Goal: Task Accomplishment & Management: Manage account settings

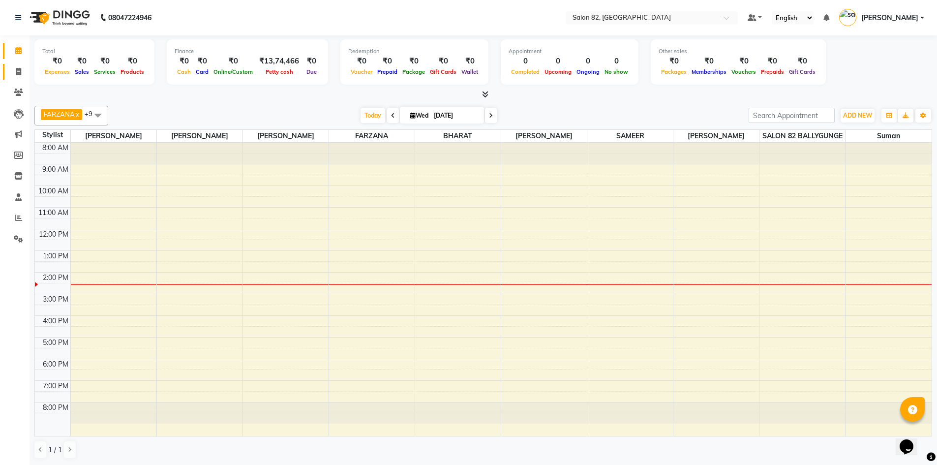
click at [28, 67] on ngb-tooltip-window "Invoice" at bounding box center [43, 71] width 33 height 17
click at [17, 71] on icon at bounding box center [18, 71] width 5 height 7
select select "service"
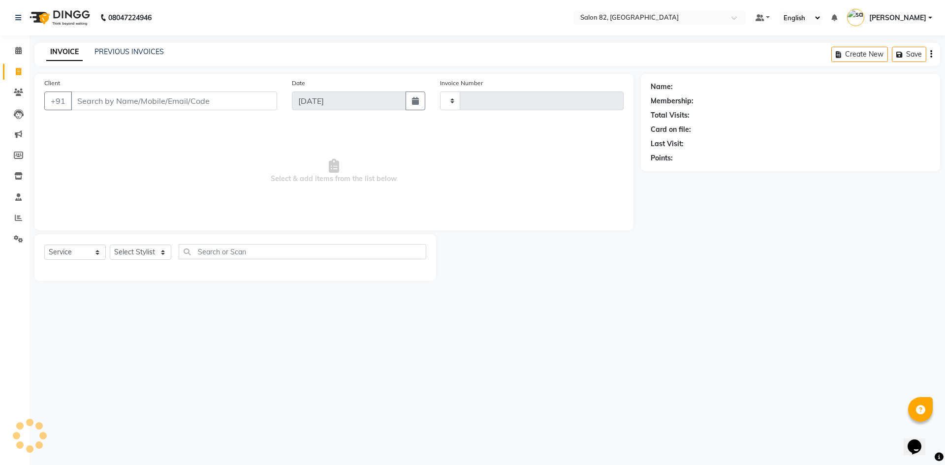
click at [104, 103] on input "Client" at bounding box center [174, 101] width 206 height 19
type input "0450"
select select "8702"
click at [13, 176] on span at bounding box center [18, 176] width 17 height 11
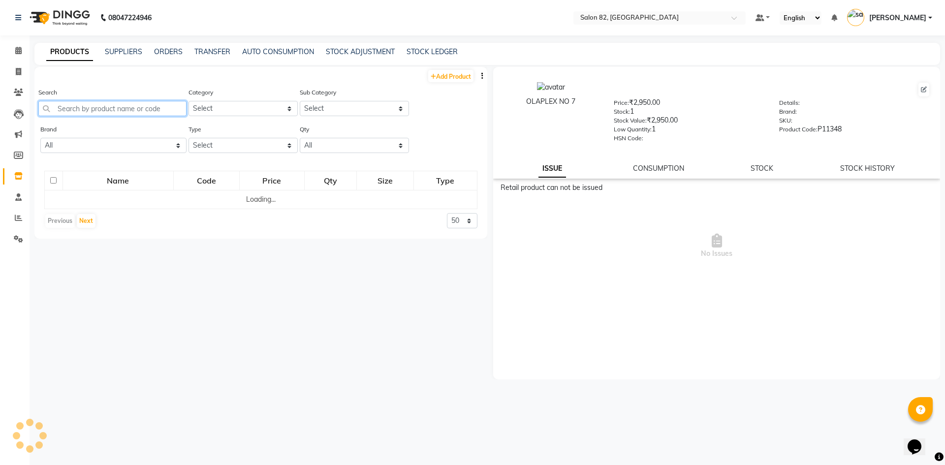
click at [56, 110] on input "text" at bounding box center [112, 108] width 148 height 15
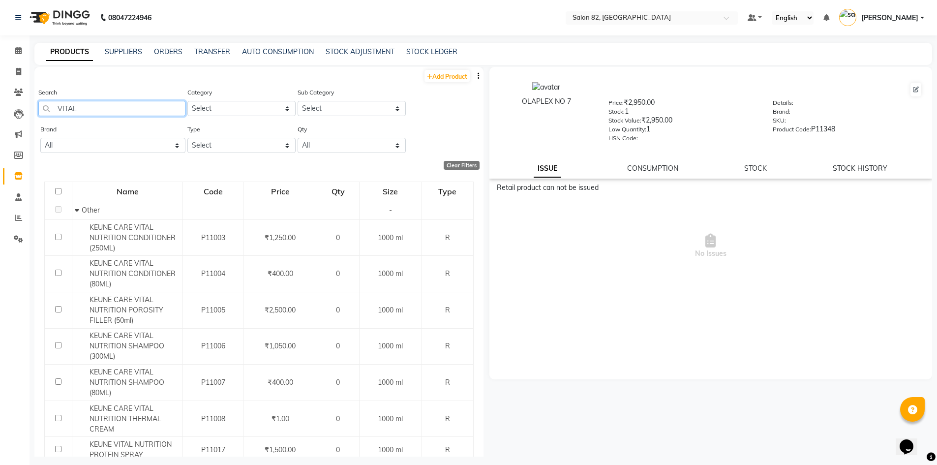
drag, startPoint x: 87, startPoint y: 107, endPoint x: 33, endPoint y: 106, distance: 53.6
click at [33, 106] on main "PRODUCTS SUPPLIERS ORDERS TRANSFER AUTO CONSUMPTION STOCK ADJUSTMENT STOCK LEDG…" at bounding box center [484, 257] width 908 height 429
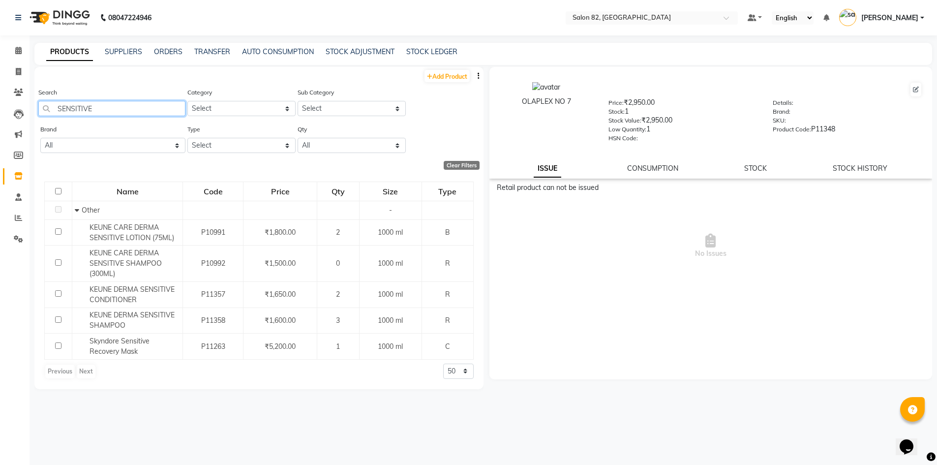
type input "SENSITIVE"
click at [15, 71] on span at bounding box center [18, 71] width 17 height 11
select select "service"
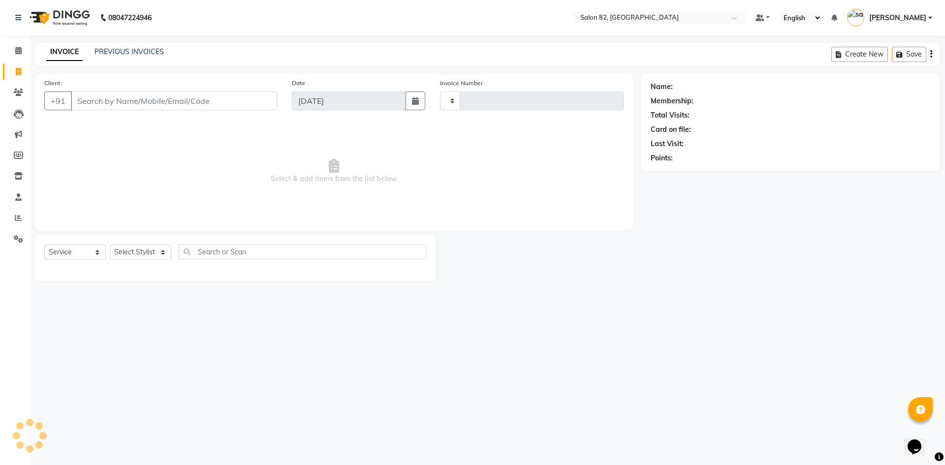
type input "0450"
select select "8702"
click at [19, 175] on icon at bounding box center [18, 175] width 8 height 7
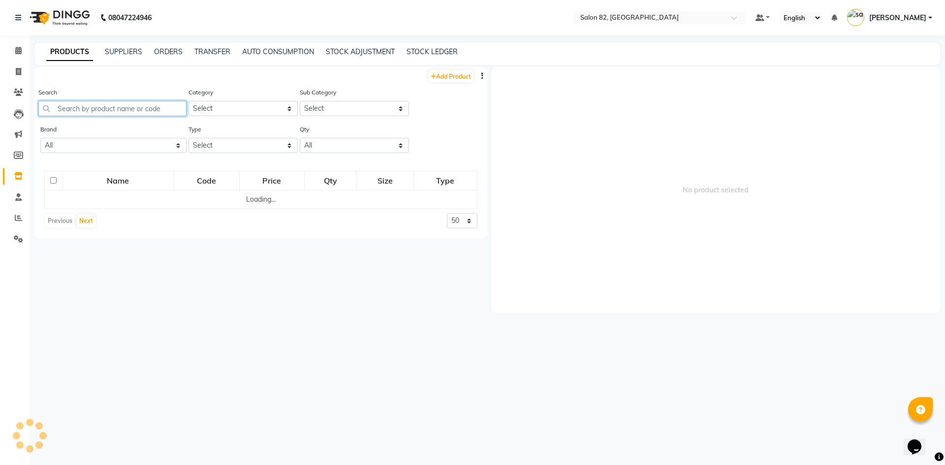
click at [73, 102] on input "text" at bounding box center [112, 108] width 148 height 15
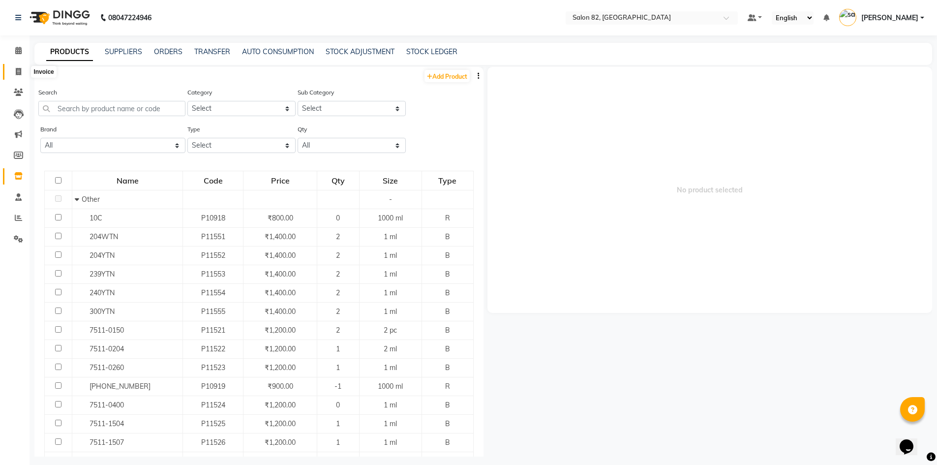
click at [14, 67] on span at bounding box center [18, 71] width 17 height 11
select select "service"
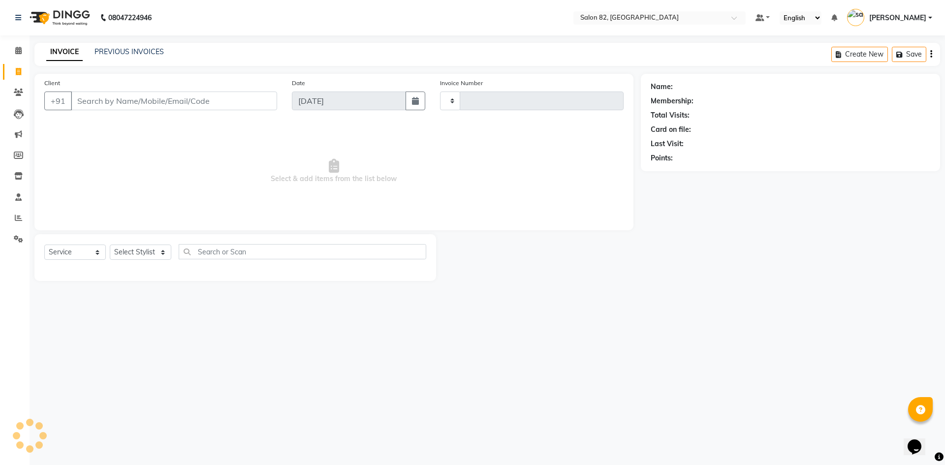
type input "0450"
select select "8702"
click at [13, 178] on span at bounding box center [18, 176] width 17 height 11
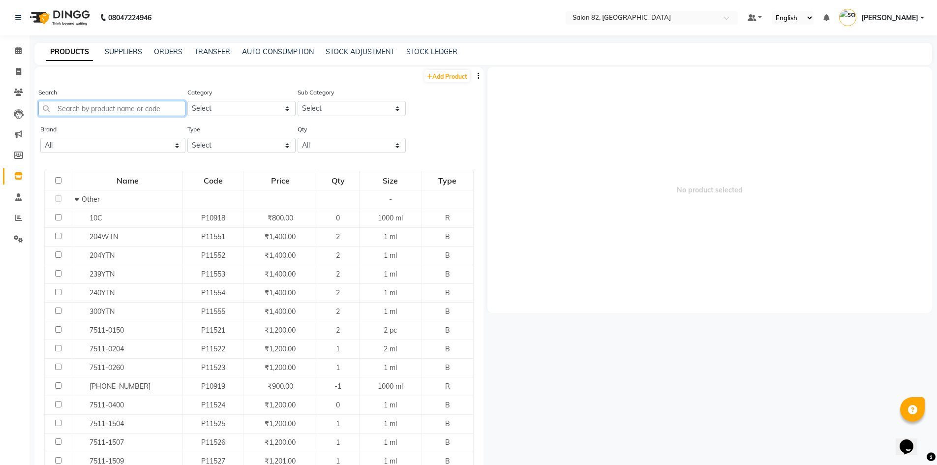
click at [78, 108] on input "text" at bounding box center [111, 108] width 147 height 15
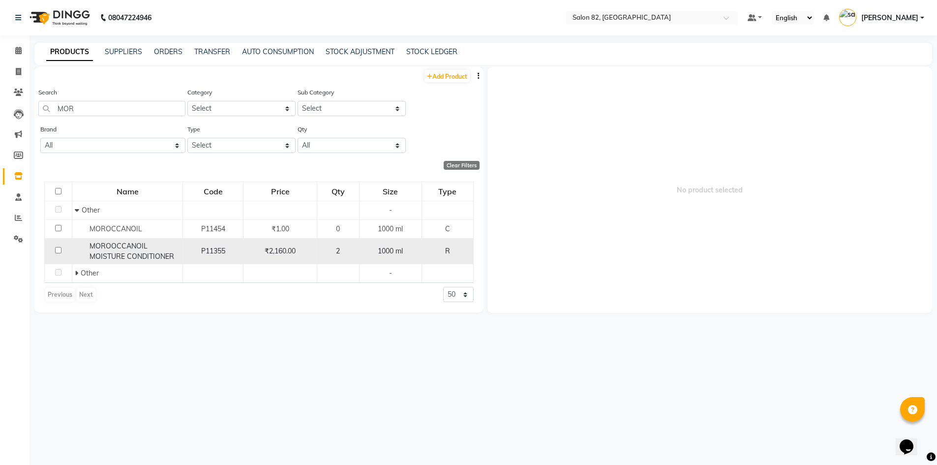
click at [302, 254] on div "₹2,160.00" at bounding box center [280, 251] width 65 height 10
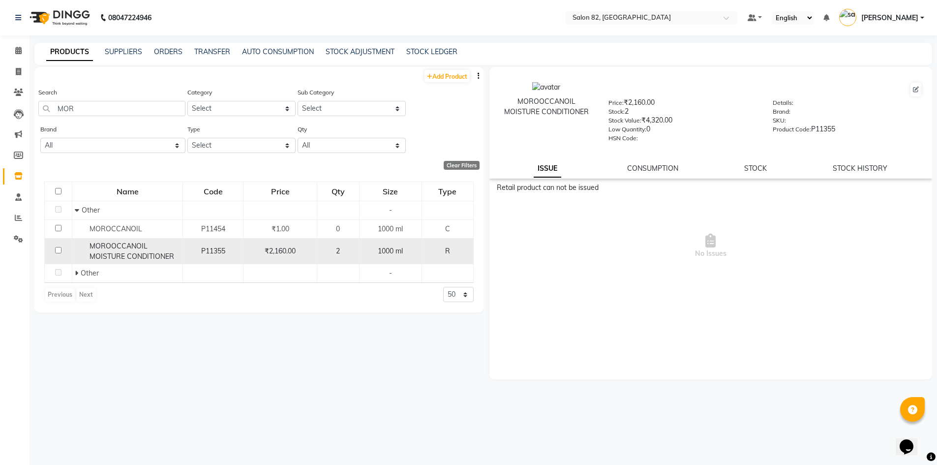
click at [353, 254] on div "2" at bounding box center [338, 251] width 34 height 10
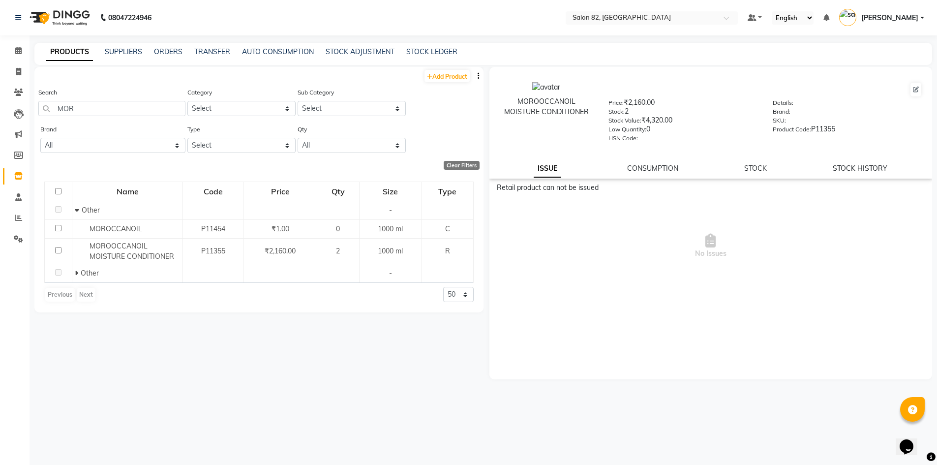
click at [754, 175] on div "MOROOCCANOIL MOISTURE CONDITIONER Price: ₹2,160.00 Stock: 2 Stock Value: ₹4,320…" at bounding box center [711, 123] width 443 height 112
click at [762, 168] on link "STOCK" at bounding box center [756, 168] width 23 height 9
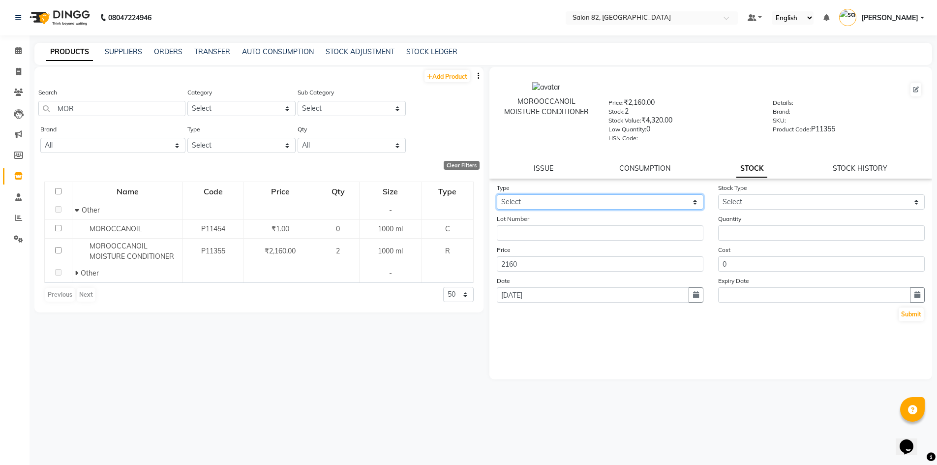
click at [683, 203] on select "Select In" at bounding box center [600, 201] width 207 height 15
click at [690, 201] on select "Select In" at bounding box center [600, 201] width 207 height 15
drag, startPoint x: 763, startPoint y: 172, endPoint x: 662, endPoint y: 195, distance: 103.0
click at [762, 172] on link "STOCK" at bounding box center [752, 169] width 31 height 18
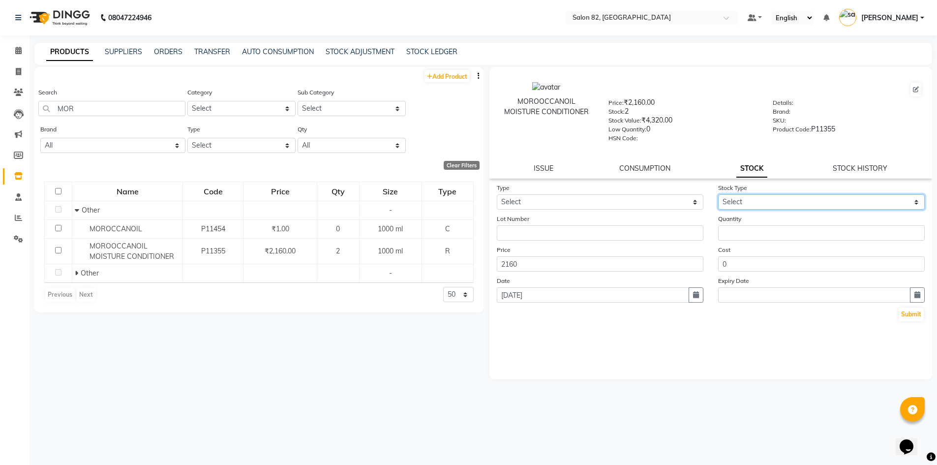
click at [733, 201] on select "Select" at bounding box center [821, 201] width 207 height 15
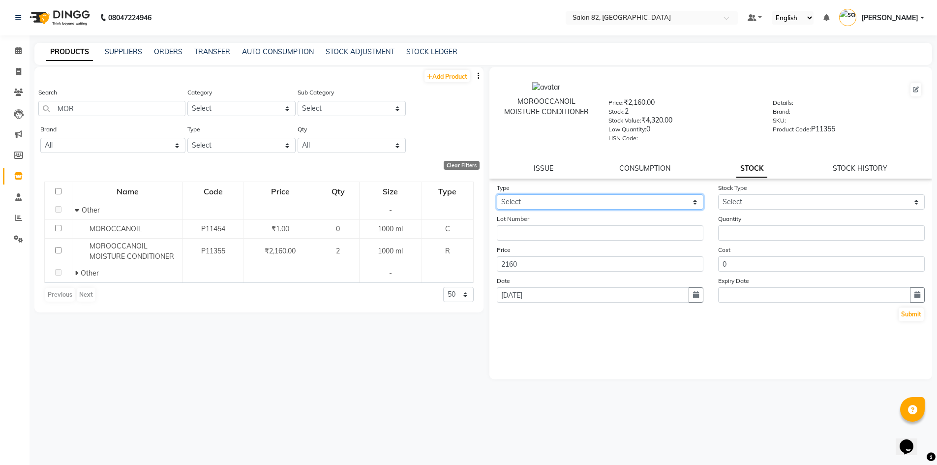
click at [676, 203] on select "Select In" at bounding box center [600, 201] width 207 height 15
click at [566, 353] on div "Type Select In Stock Type Select Lot Number Quantity Price 2160 Cost 0 Date [DA…" at bounding box center [711, 281] width 443 height 197
click at [528, 199] on select "Select In" at bounding box center [600, 201] width 207 height 15
click at [583, 348] on div "Type Select In Stock Type Select Lot Number Quantity Price 2160 Cost 0 Date [DA…" at bounding box center [711, 281] width 443 height 197
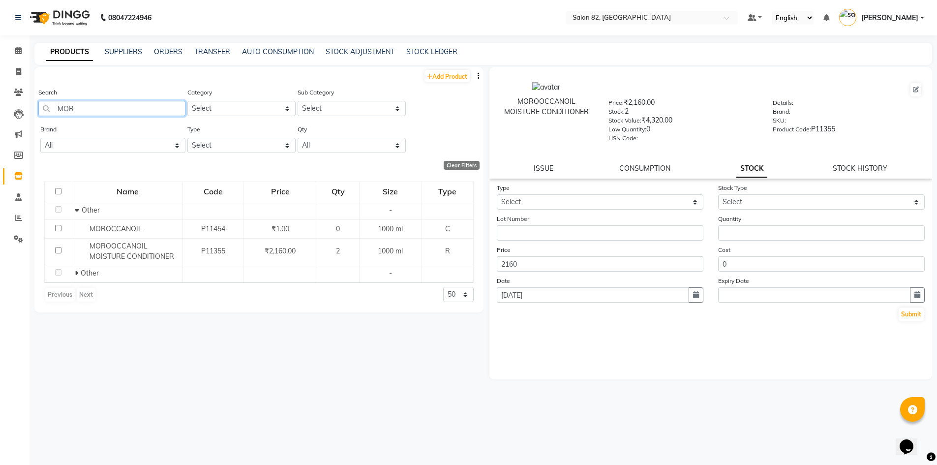
click at [85, 109] on input "MOR" at bounding box center [111, 108] width 147 height 15
type input "M"
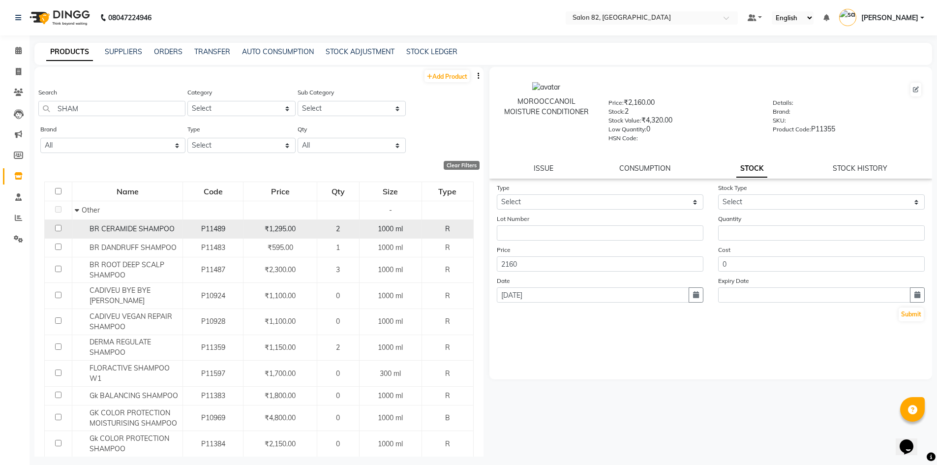
click at [234, 235] on td "P11489" at bounding box center [213, 228] width 61 height 19
click at [276, 227] on span "₹1,295.00" at bounding box center [280, 228] width 31 height 9
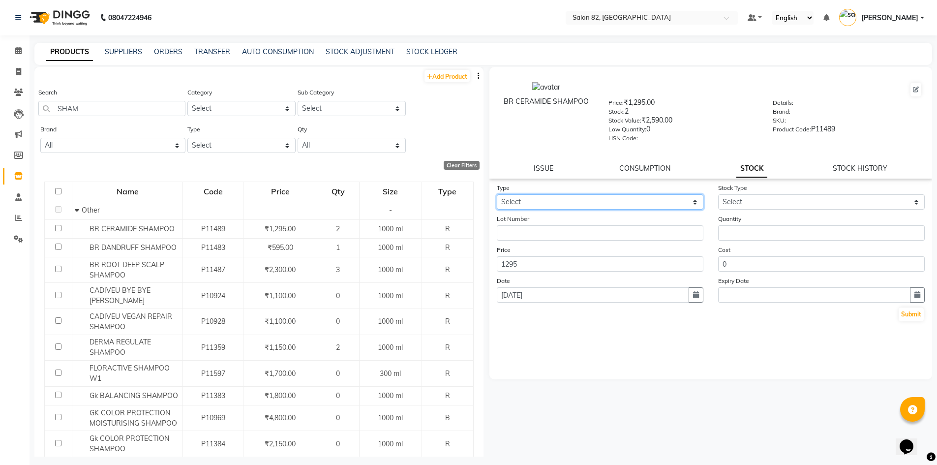
click at [699, 201] on select "Select In" at bounding box center [600, 201] width 207 height 15
click at [559, 361] on div "Type Select In Stock Type Select Lot Number Quantity Price 1295 Cost 0 Date [DA…" at bounding box center [711, 281] width 443 height 197
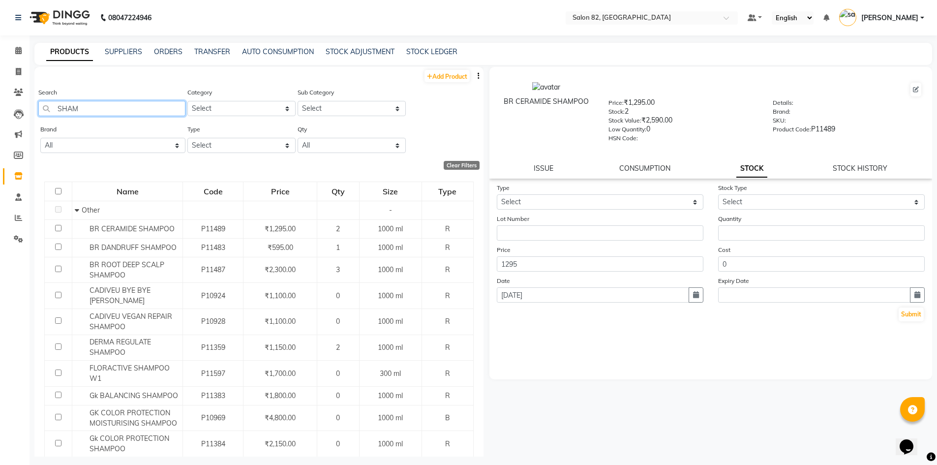
click at [94, 112] on input "SHAM" at bounding box center [111, 108] width 147 height 15
type input "S"
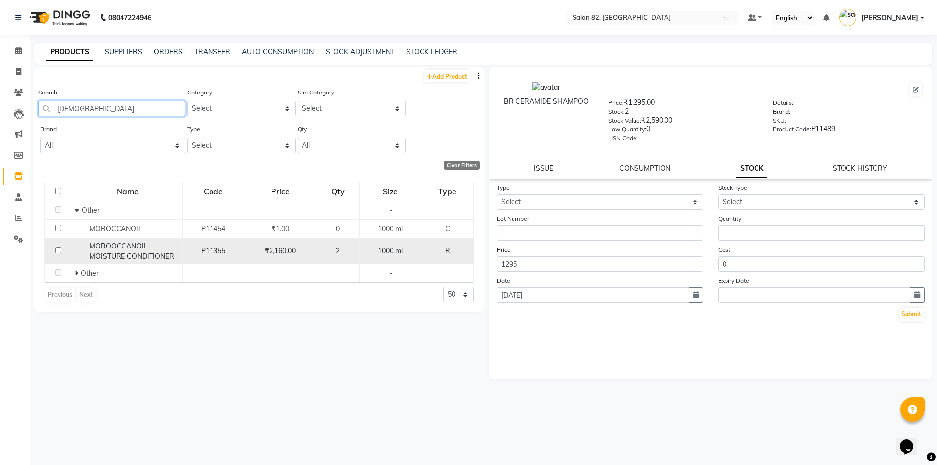
type input "[DEMOGRAPHIC_DATA]"
click at [154, 242] on div "MOROOCCANOIL MOISTURE CONDITIONER" at bounding box center [127, 251] width 105 height 21
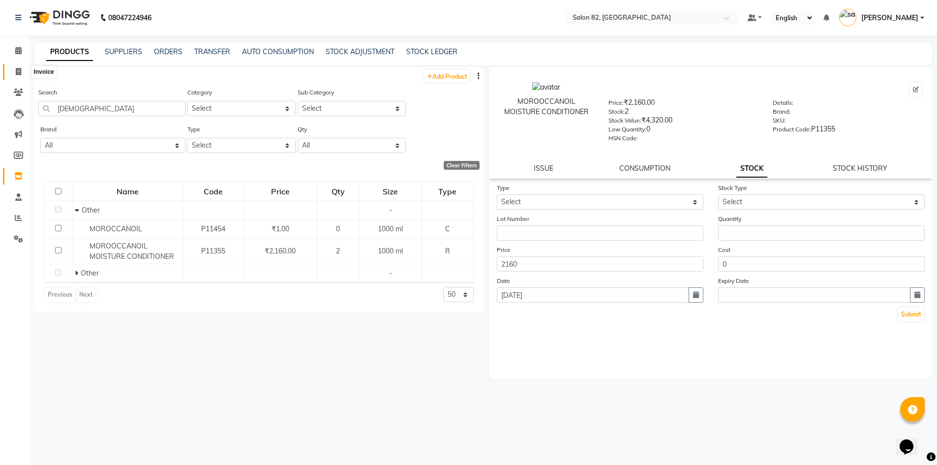
click at [12, 66] on span at bounding box center [18, 71] width 17 height 11
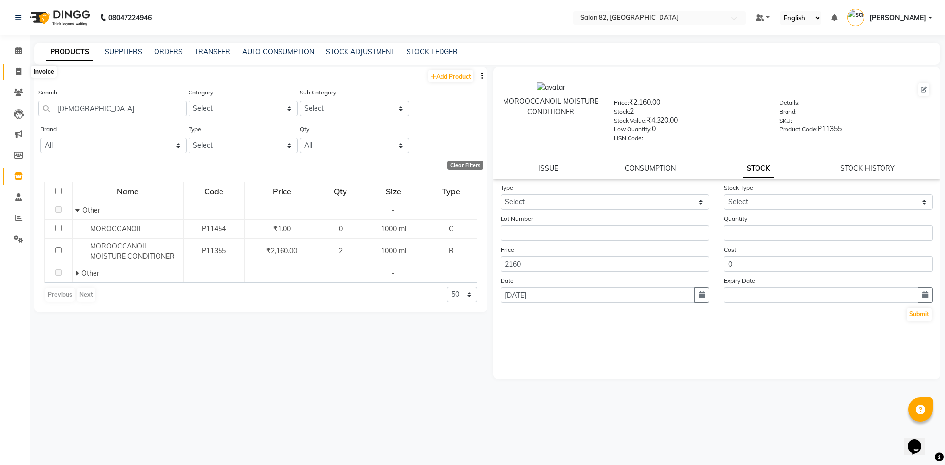
select select "service"
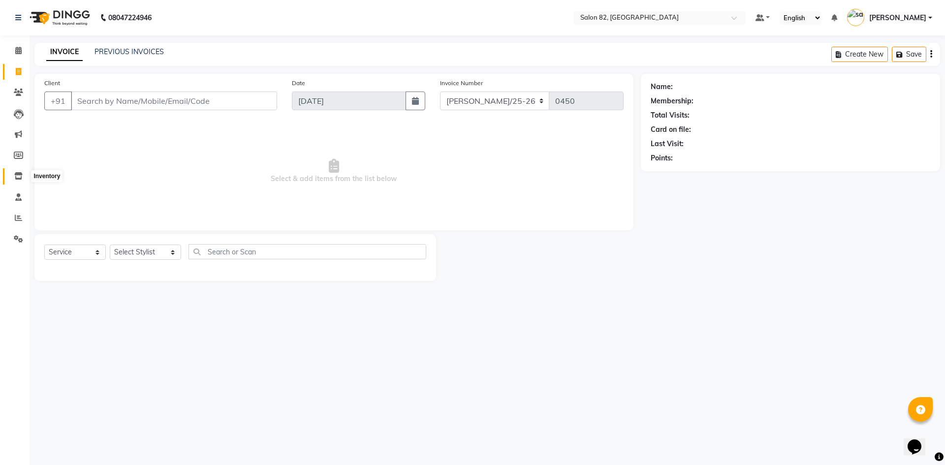
click at [14, 176] on span at bounding box center [18, 176] width 17 height 11
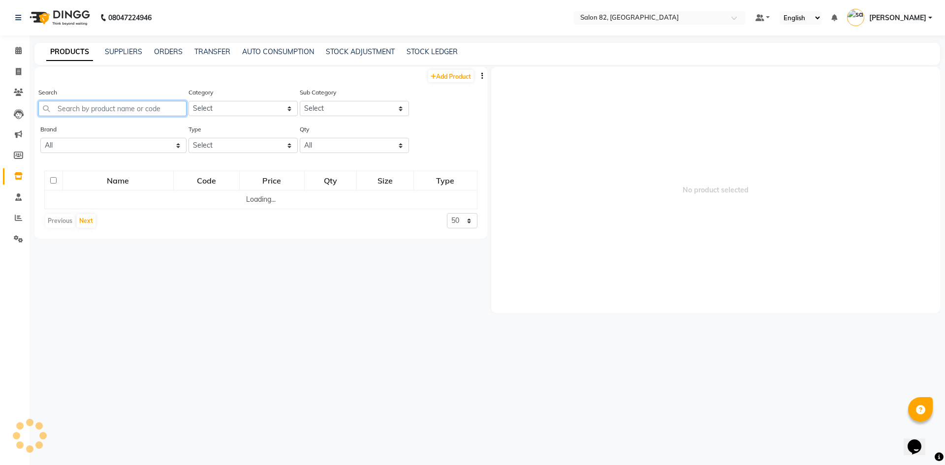
click at [85, 112] on input "text" at bounding box center [112, 108] width 148 height 15
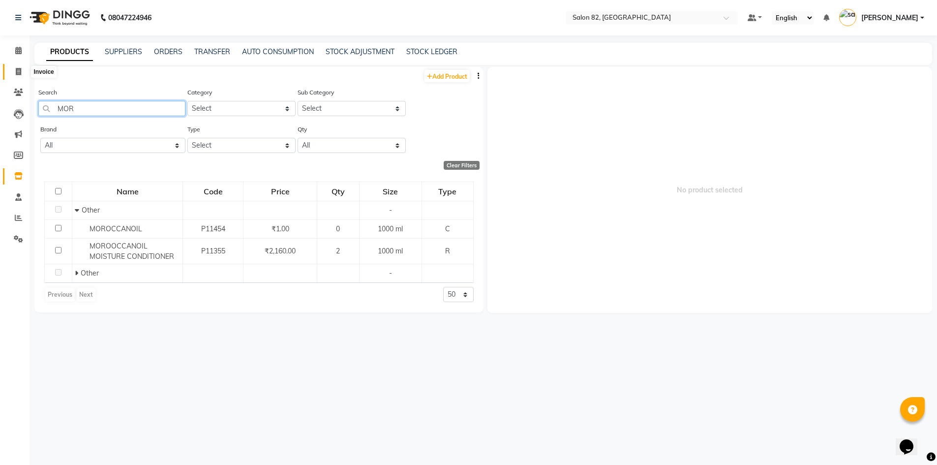
type input "MOR"
click at [14, 69] on span at bounding box center [18, 71] width 17 height 11
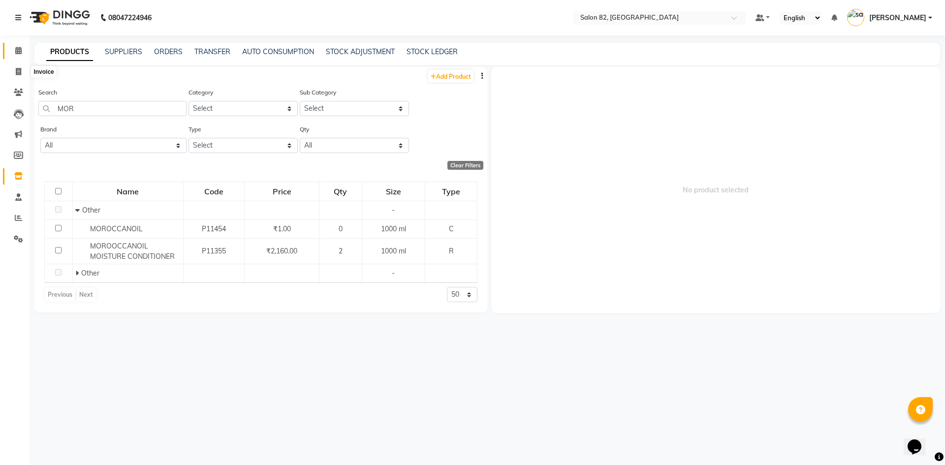
select select "service"
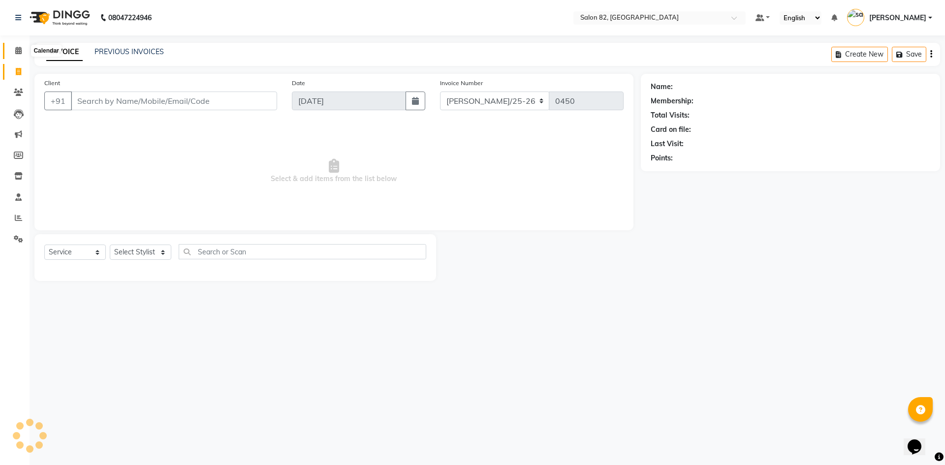
click at [17, 53] on icon at bounding box center [18, 50] width 6 height 7
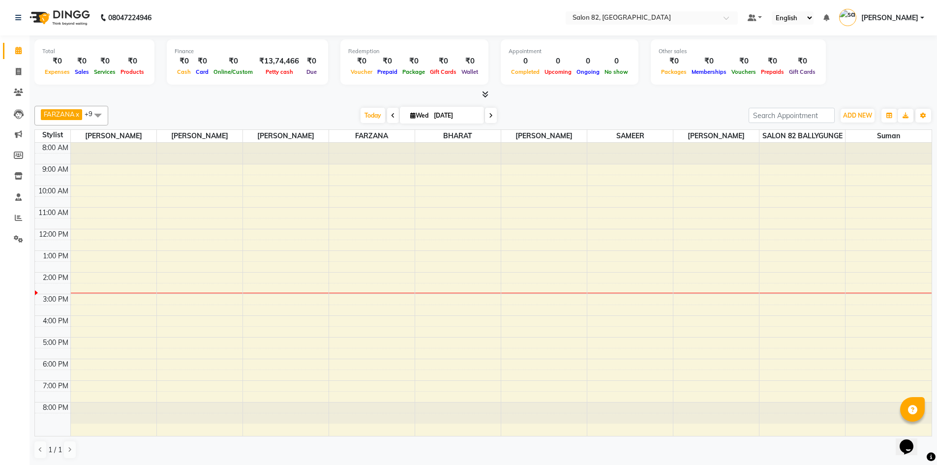
scroll to position [0, 0]
click at [18, 174] on icon at bounding box center [18, 175] width 8 height 7
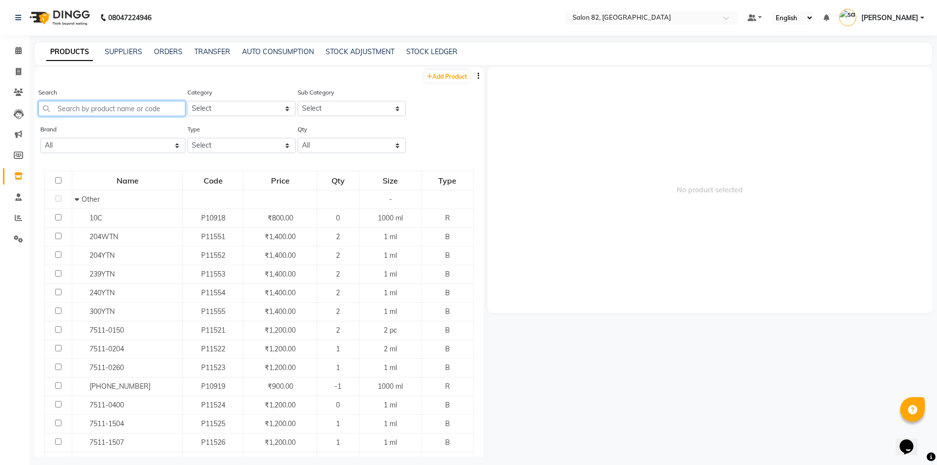
click at [99, 104] on input "text" at bounding box center [111, 108] width 147 height 15
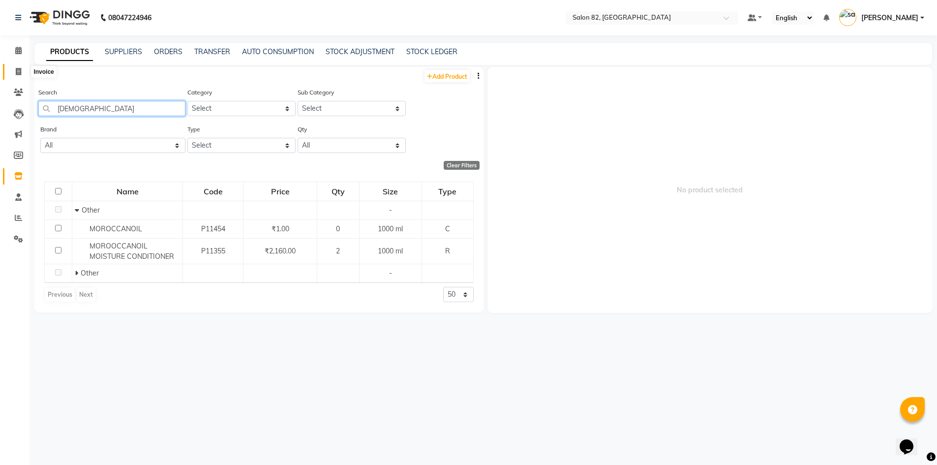
type input "[DEMOGRAPHIC_DATA]"
click at [16, 69] on icon at bounding box center [18, 71] width 5 height 7
select select "service"
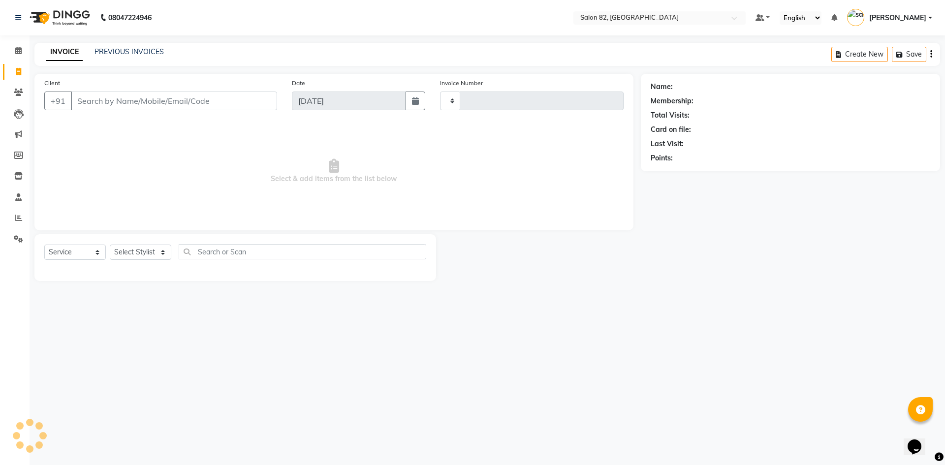
type input "0450"
select select "8702"
click at [16, 57] on link "Calendar" at bounding box center [15, 51] width 24 height 16
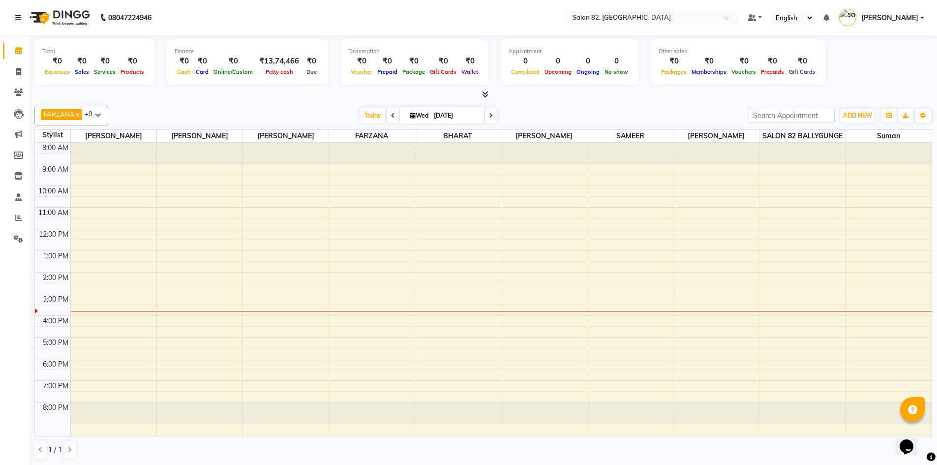
scroll to position [0, 0]
